Goal: Communication & Community: Answer question/provide support

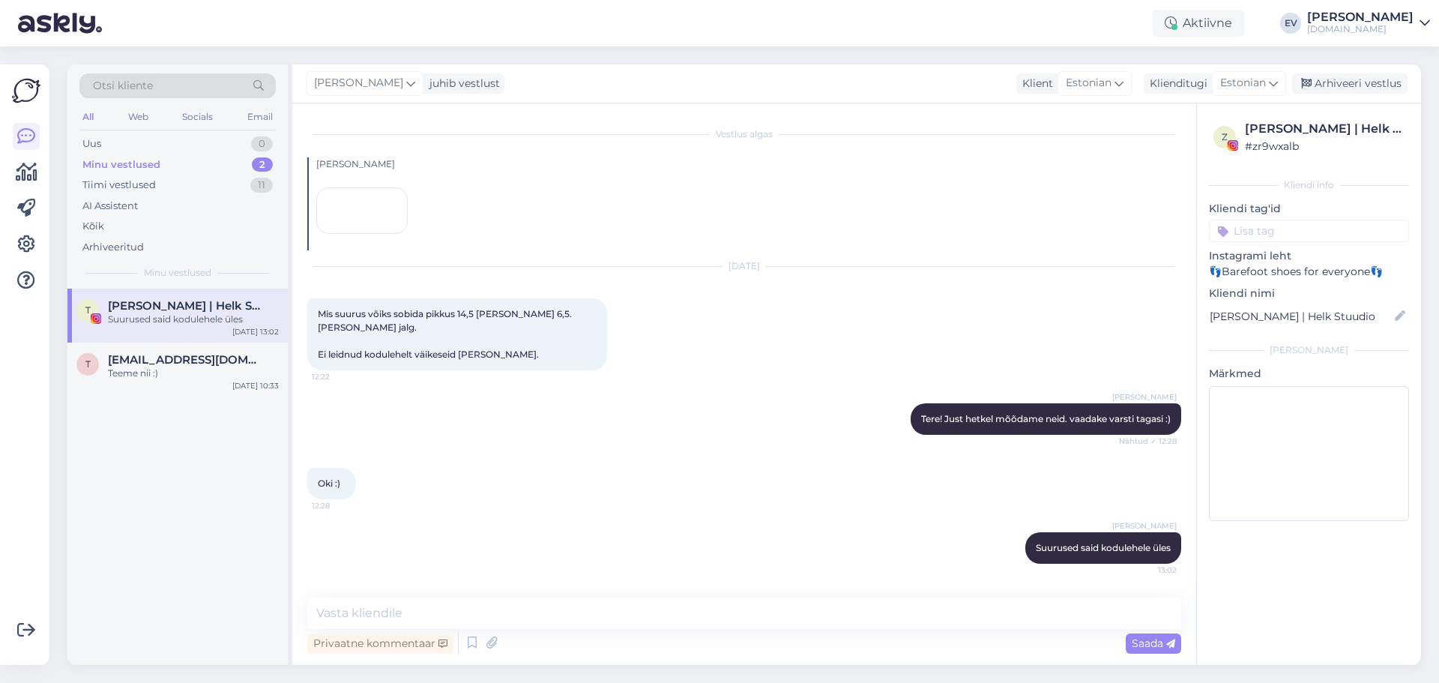
scroll to position [95, 0]
click at [187, 317] on div "Suurused said kodulehele üles" at bounding box center [193, 319] width 171 height 13
click at [156, 384] on div "t [EMAIL_ADDRESS][DOMAIN_NAME] Teeme nii :) [DATE] 10:33" at bounding box center [177, 370] width 220 height 54
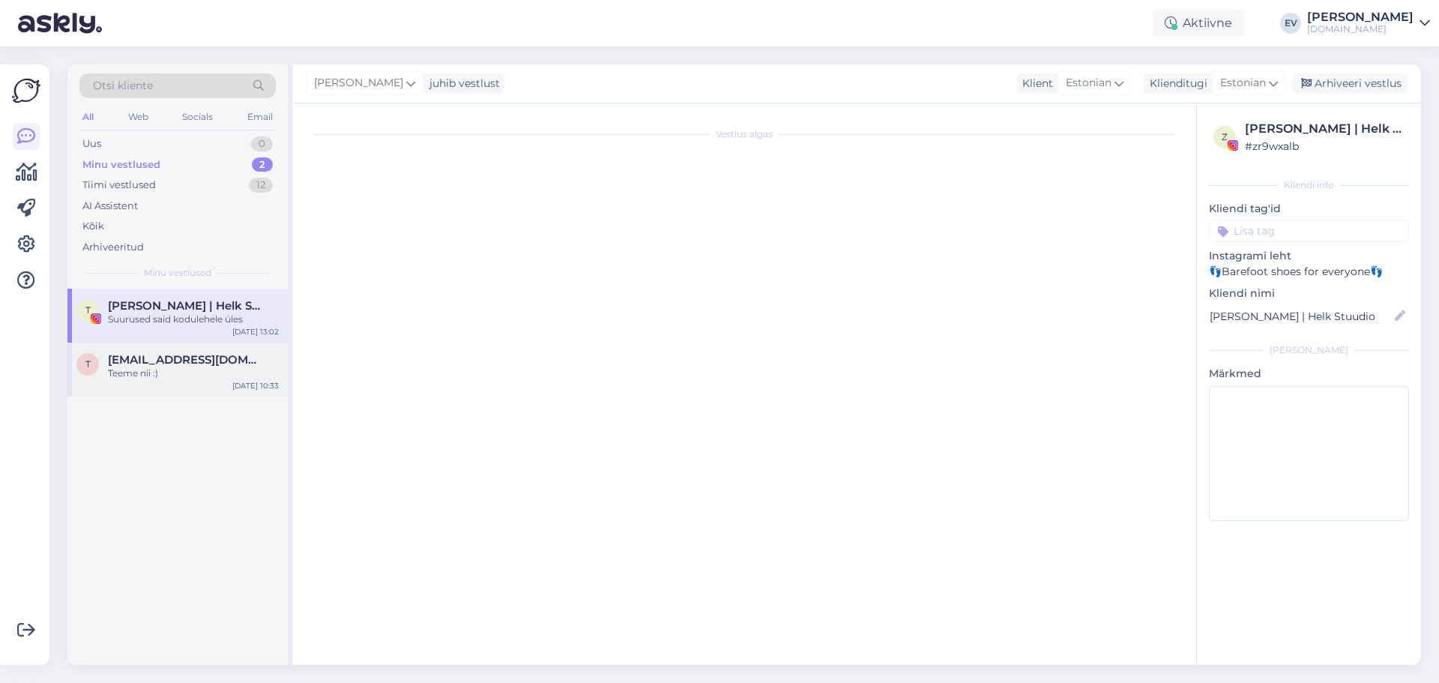
scroll to position [1131, 0]
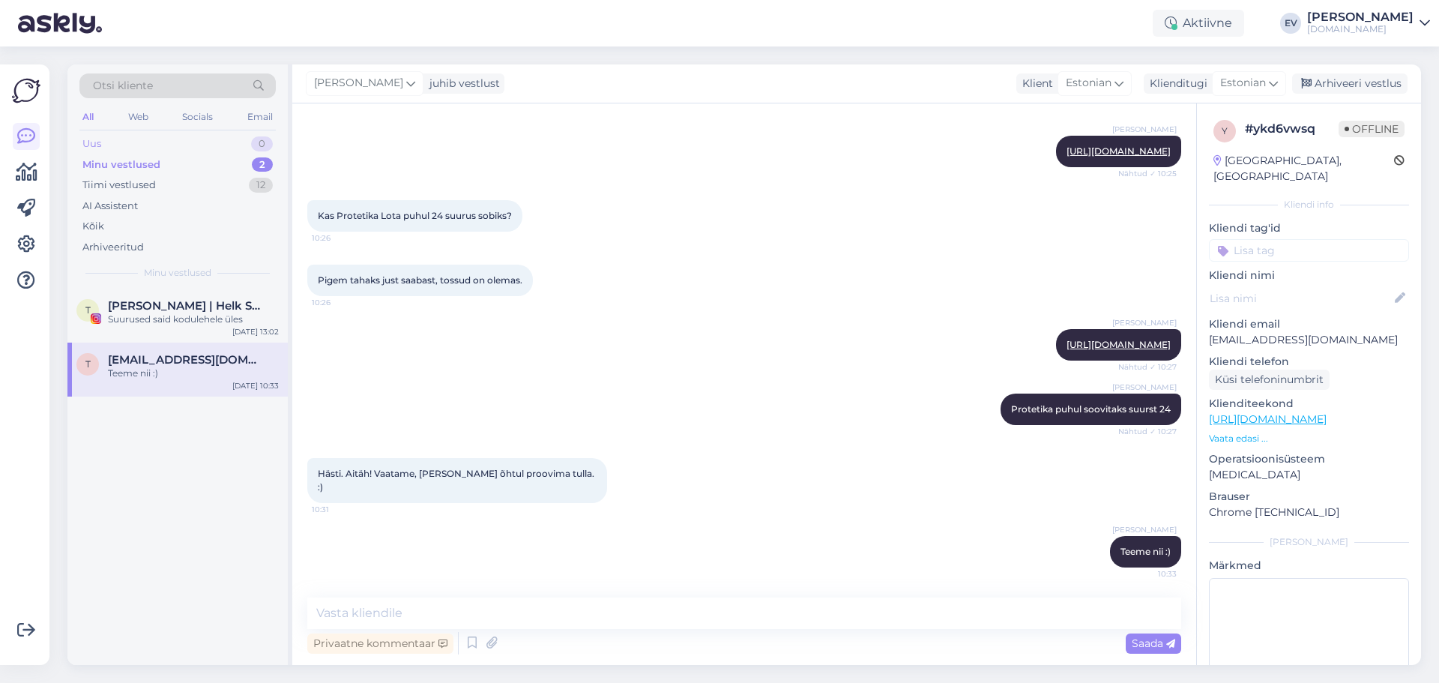
click at [159, 134] on div "Uus 0" at bounding box center [177, 143] width 196 height 21
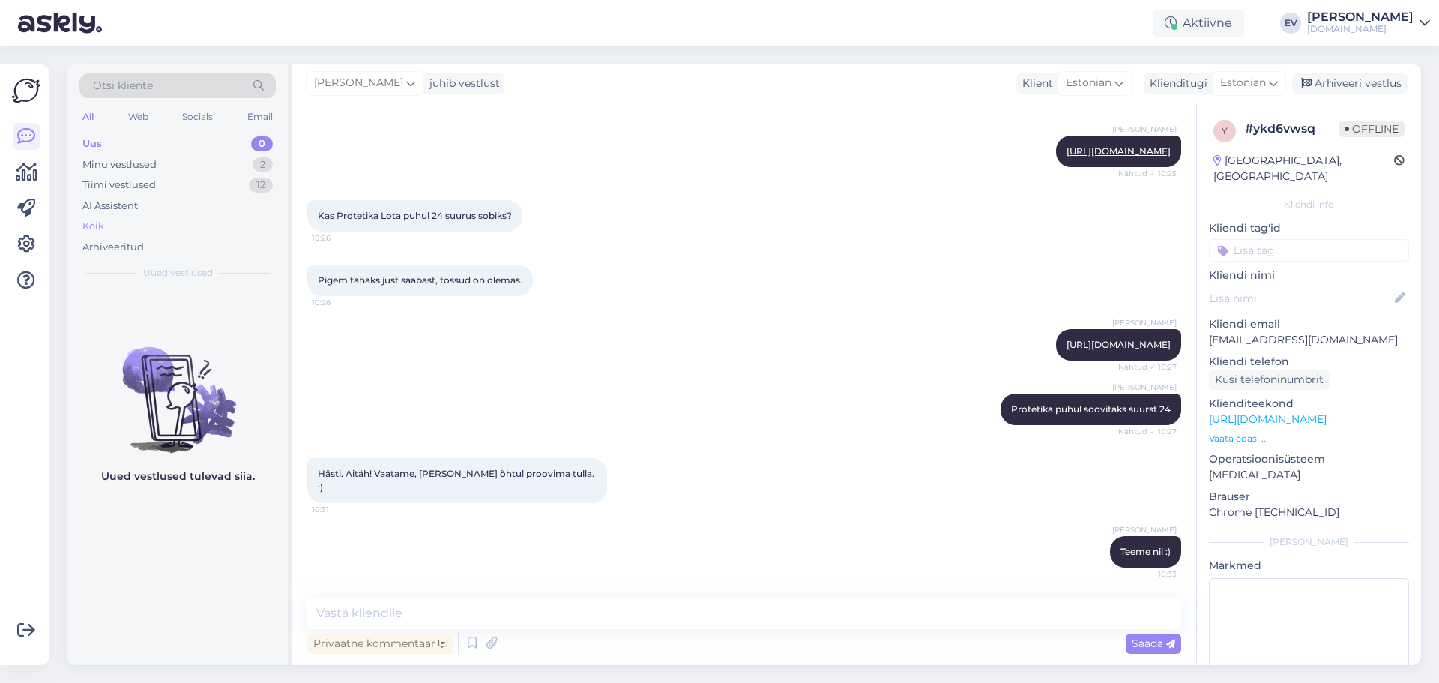
click at [148, 222] on div "Kõik" at bounding box center [177, 226] width 196 height 21
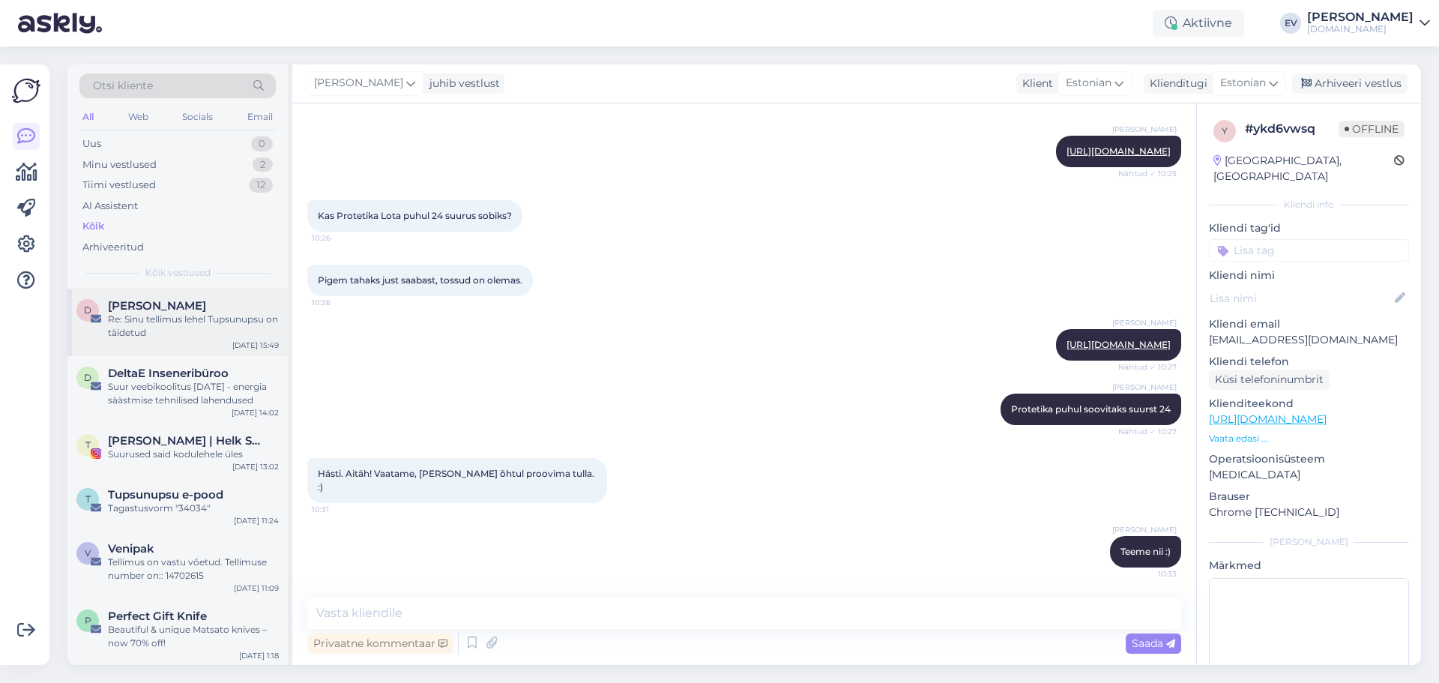
click at [184, 316] on div "Re: Sinu tellimus lehel Tupsunupsu on täidetud" at bounding box center [193, 326] width 171 height 27
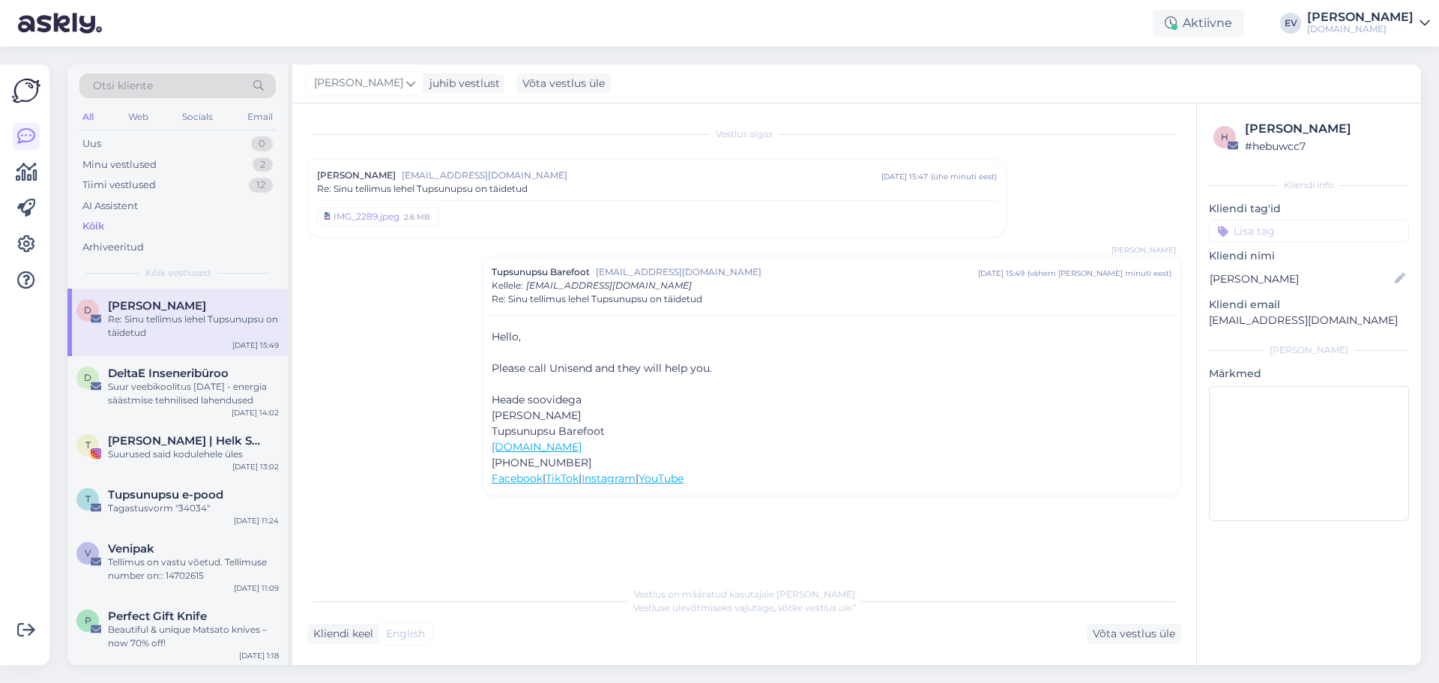
click at [582, 178] on span "[EMAIL_ADDRESS][DOMAIN_NAME]" at bounding box center [642, 175] width 480 height 13
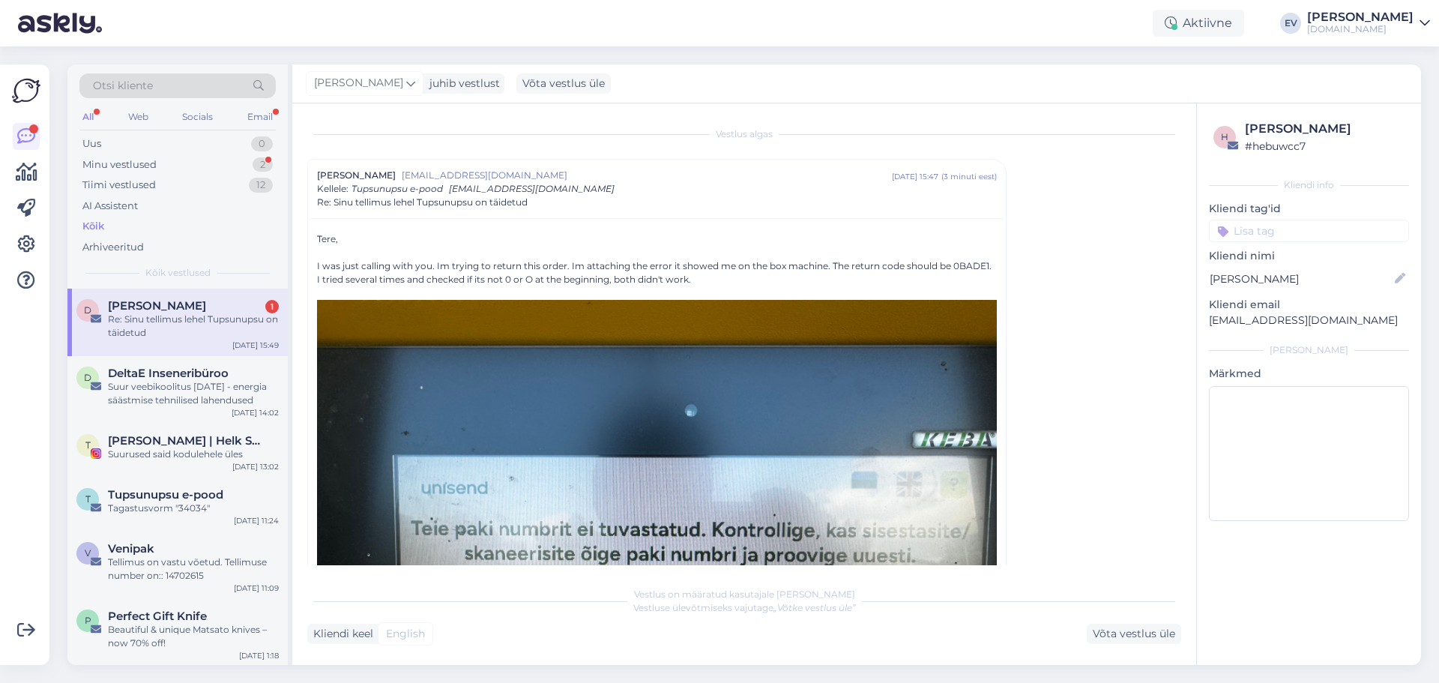
scroll to position [2091, 0]
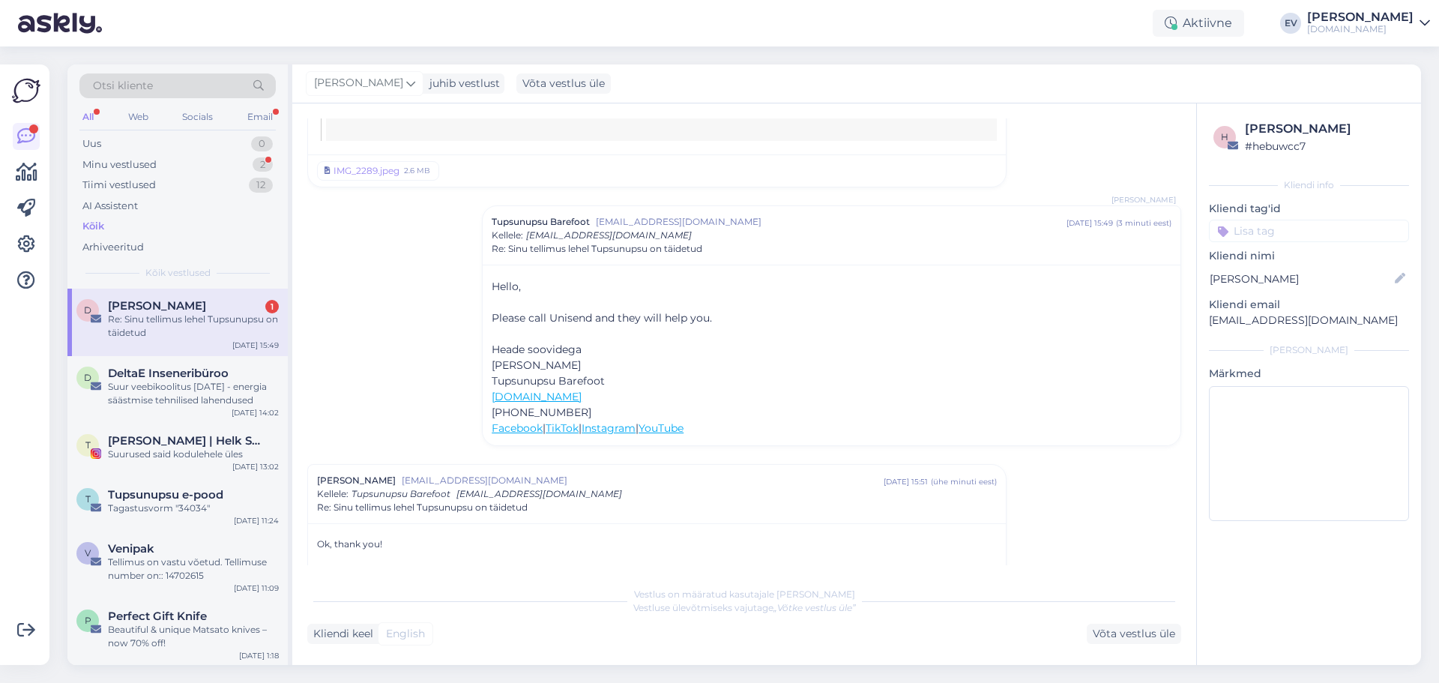
click at [223, 313] on div "Re: Sinu tellimus lehel Tupsunupsu on täidetud" at bounding box center [193, 326] width 171 height 27
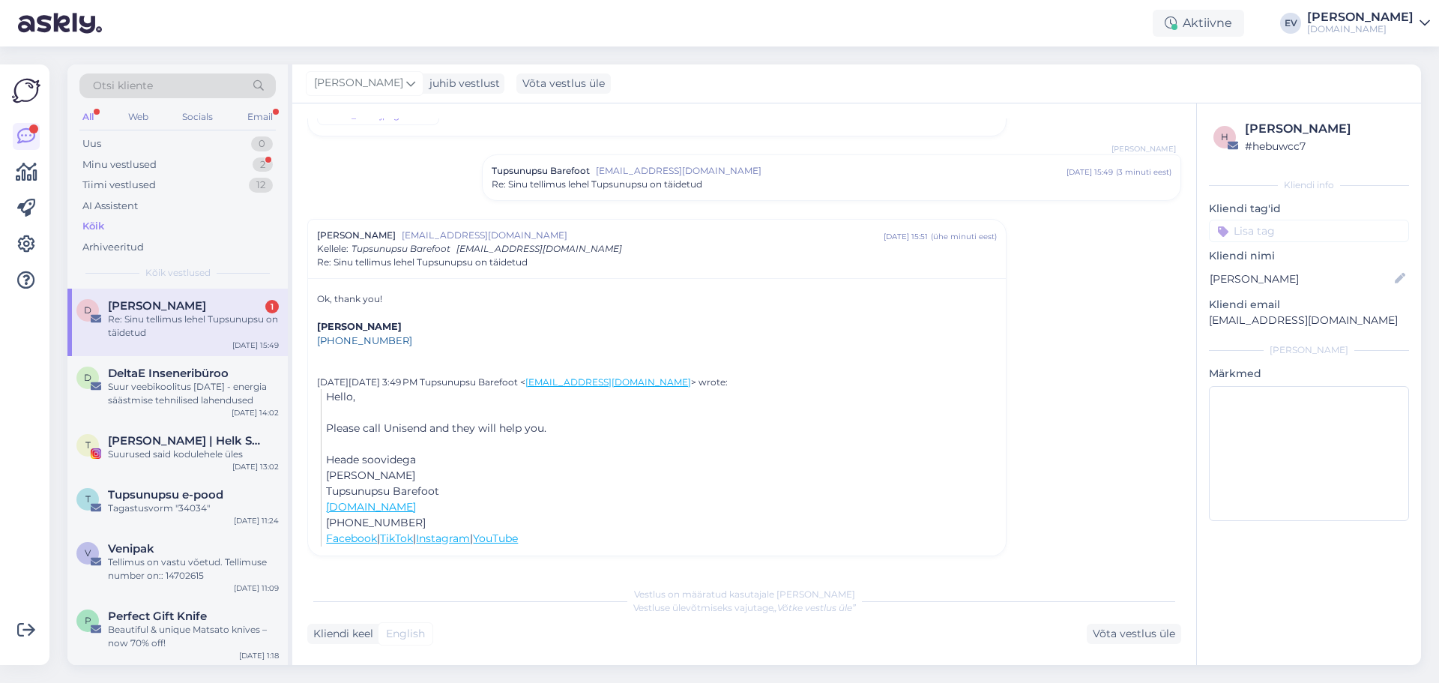
scroll to position [101, 0]
click at [219, 386] on div "Suur veebikoolitus [DATE] - energia säästmise tehnilised lahendused" at bounding box center [193, 393] width 171 height 27
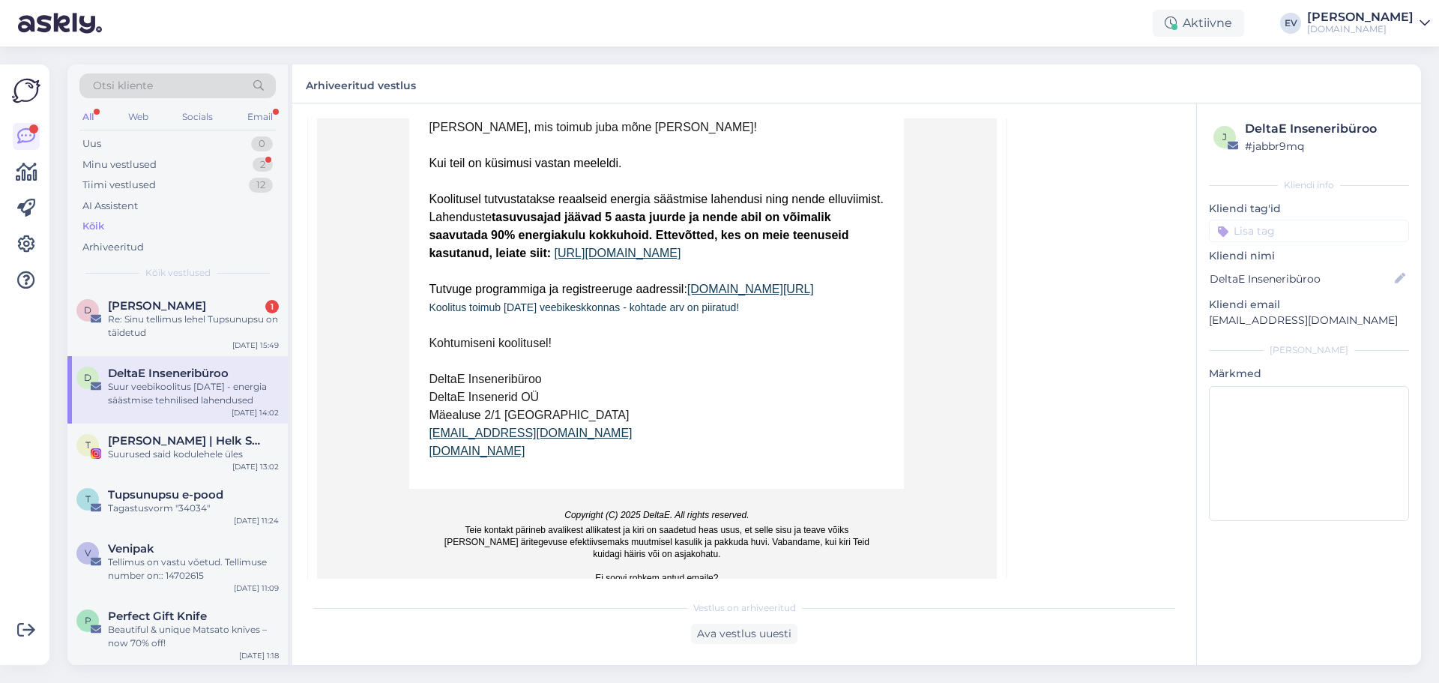
scroll to position [414, 0]
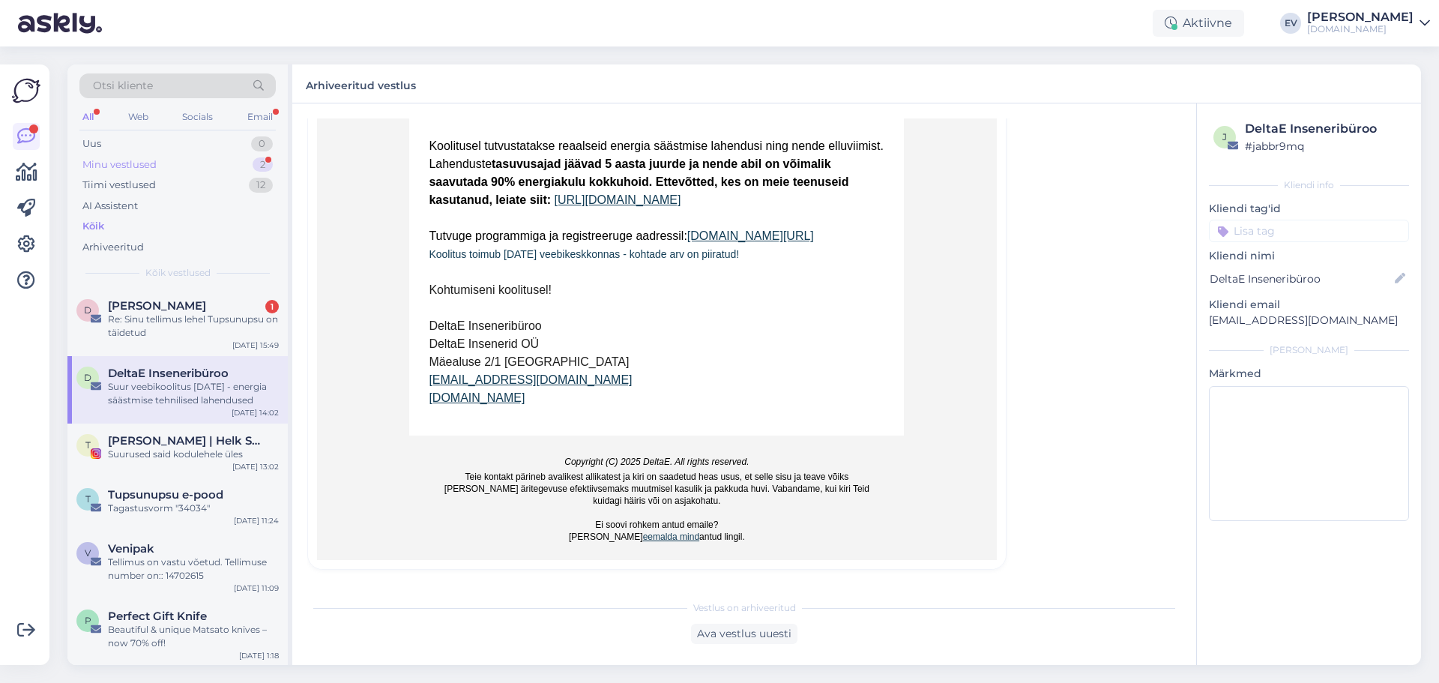
click at [196, 169] on div "Minu vestlused 2" at bounding box center [177, 164] width 196 height 21
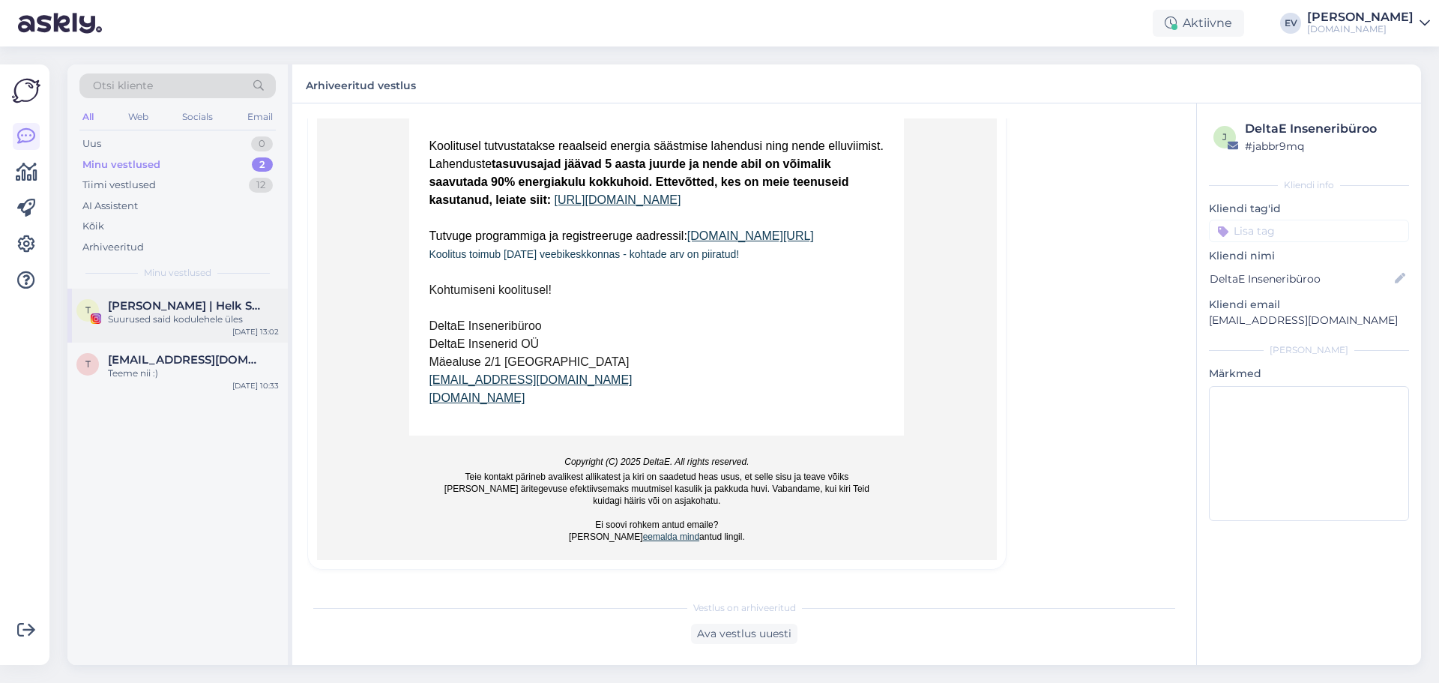
click at [209, 298] on div "T [PERSON_NAME] | Helk Stuudio Suurused said kodulehele üles [DATE] 13:02" at bounding box center [177, 316] width 220 height 54
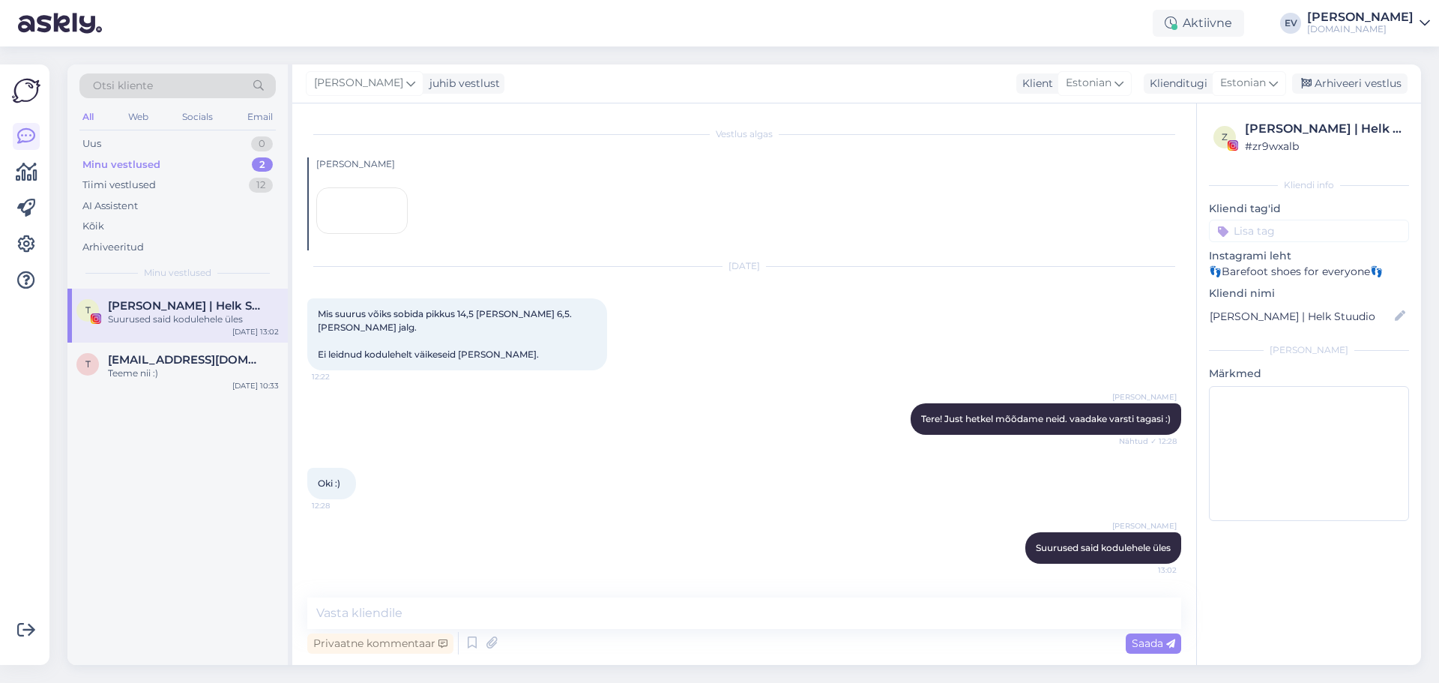
scroll to position [95, 0]
click at [168, 137] on div "Uus 0" at bounding box center [177, 143] width 196 height 21
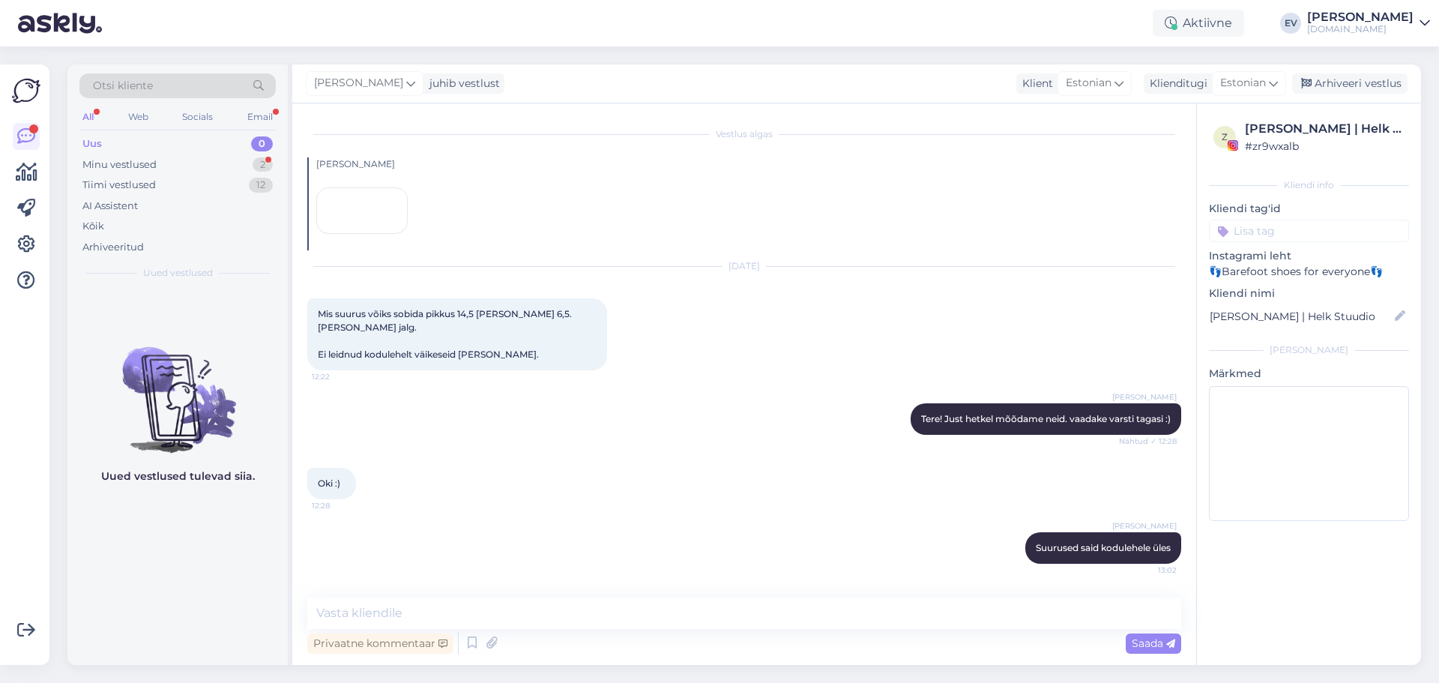
click at [154, 138] on div "Uus 0" at bounding box center [177, 143] width 196 height 21
click at [137, 155] on div "Minu vestlused 2" at bounding box center [177, 164] width 196 height 21
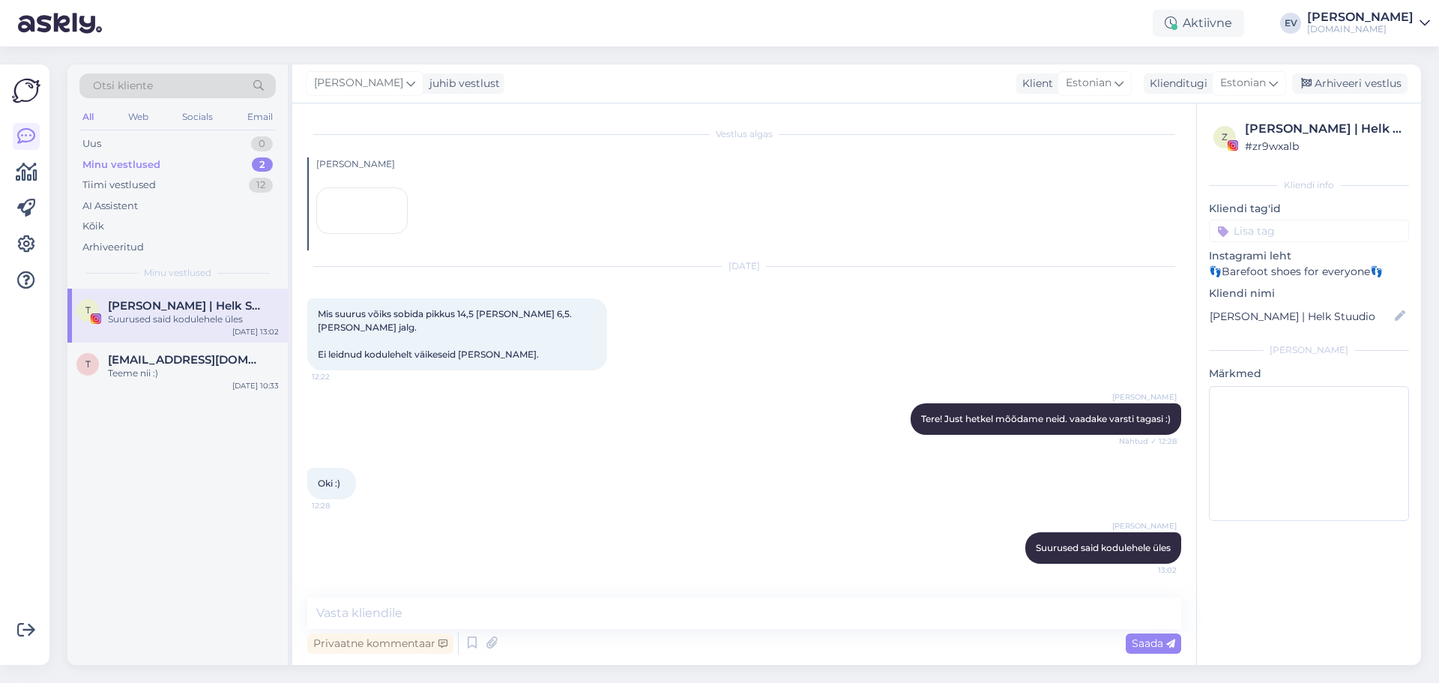
drag, startPoint x: 202, startPoint y: 301, endPoint x: 326, endPoint y: 330, distance: 126.9
click at [202, 301] on span "[PERSON_NAME] | Helk Stuudio" at bounding box center [186, 305] width 156 height 13
